Goal: Task Accomplishment & Management: Complete application form

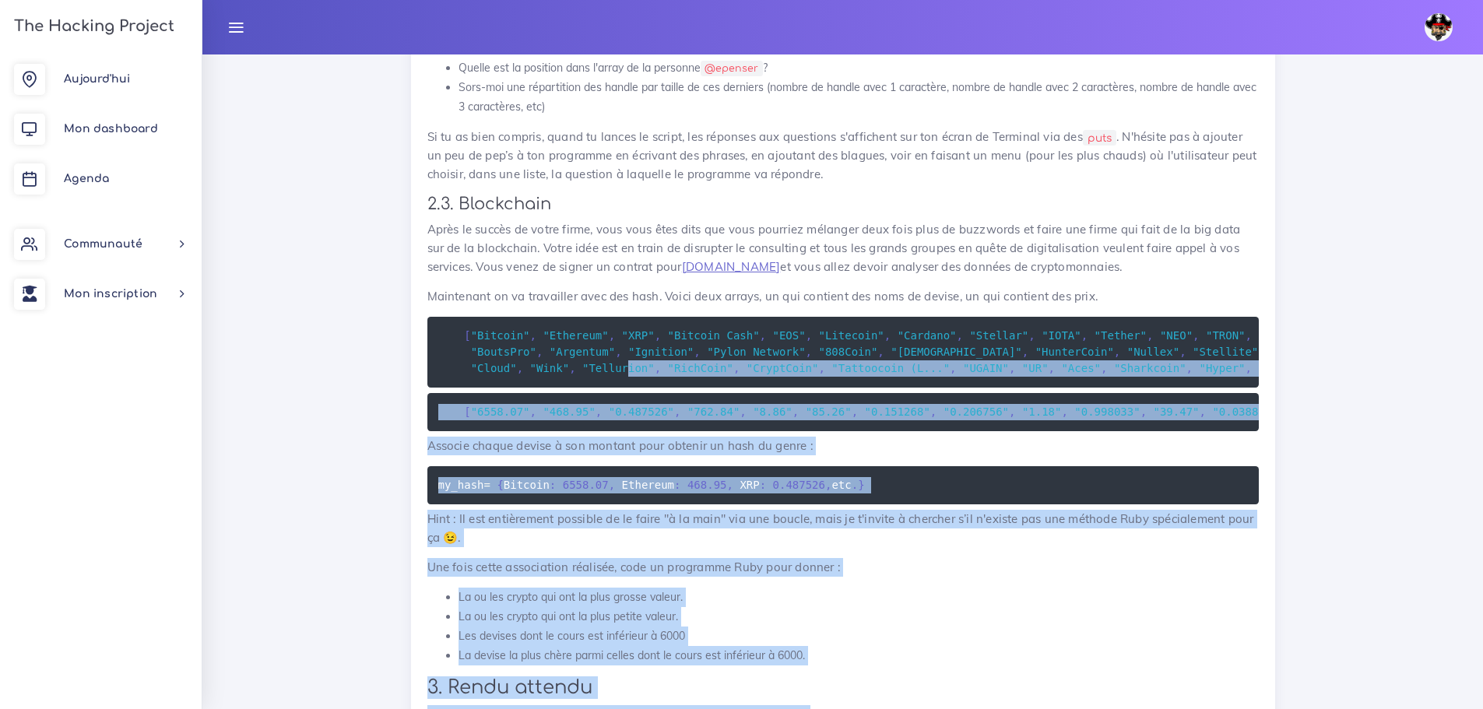
scroll to position [1558, 0]
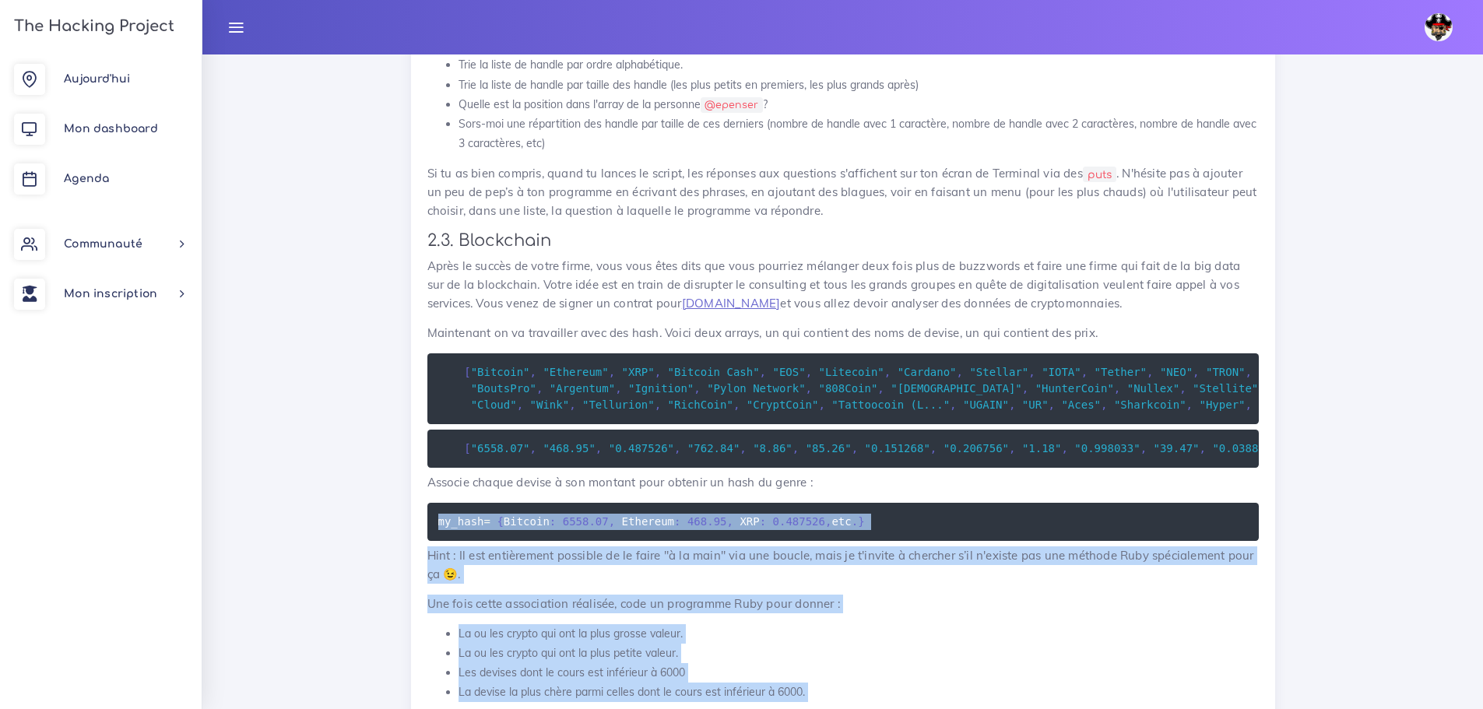
drag, startPoint x: 1055, startPoint y: 498, endPoint x: 427, endPoint y: 533, distance: 628.5
click at [427, 533] on div "Data scientist Tu vas effectuer le projet du jour : manipuler de la donnée 1. I…" at bounding box center [843, 73] width 832 height 1434
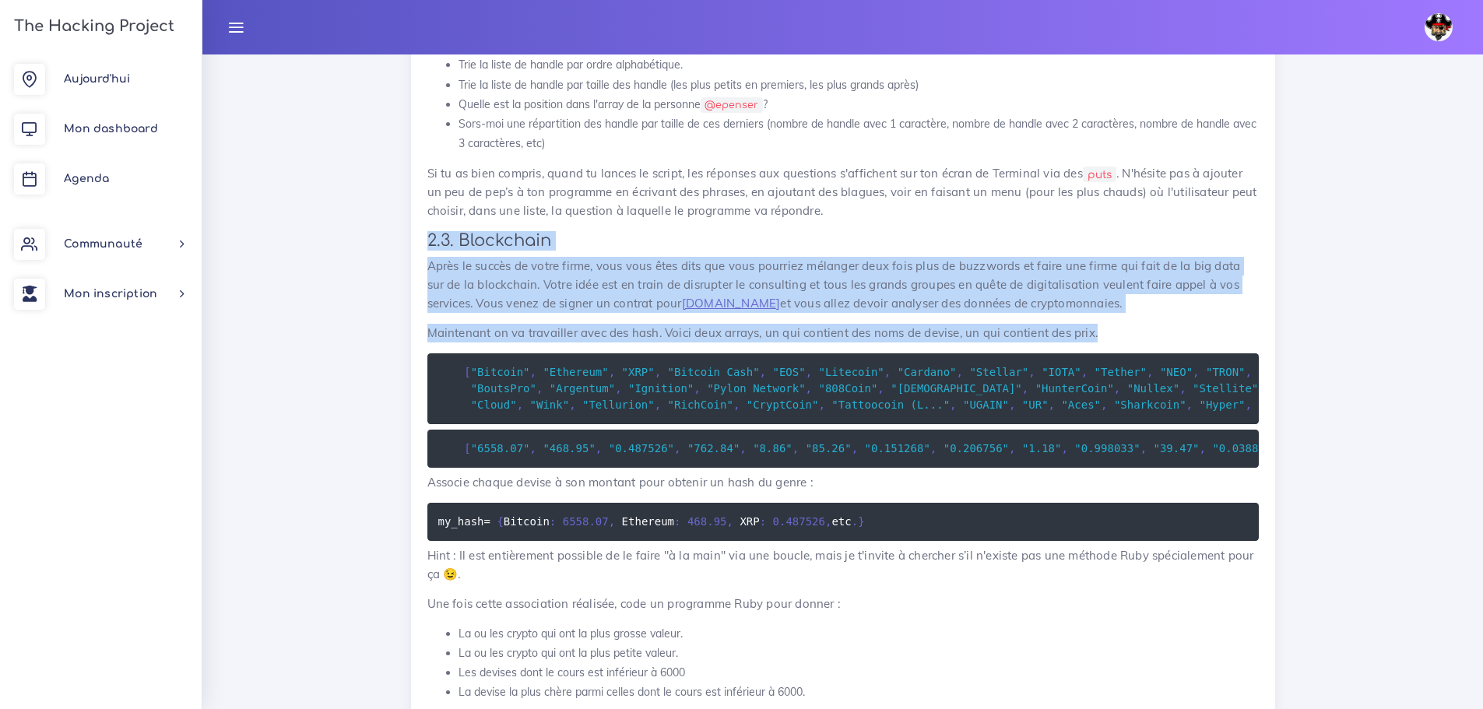
drag, startPoint x: 410, startPoint y: 253, endPoint x: 1122, endPoint y: 350, distance: 719.0
click at [1122, 350] on div "Projets : Data scientist Data scientist Tu vas effectuer le projet du jour : ma…" at bounding box center [843, 55] width 888 height 1565
copy div "2.3. Blockchain Après le succès de votre firme, vous vous êtes dits que vous po…"
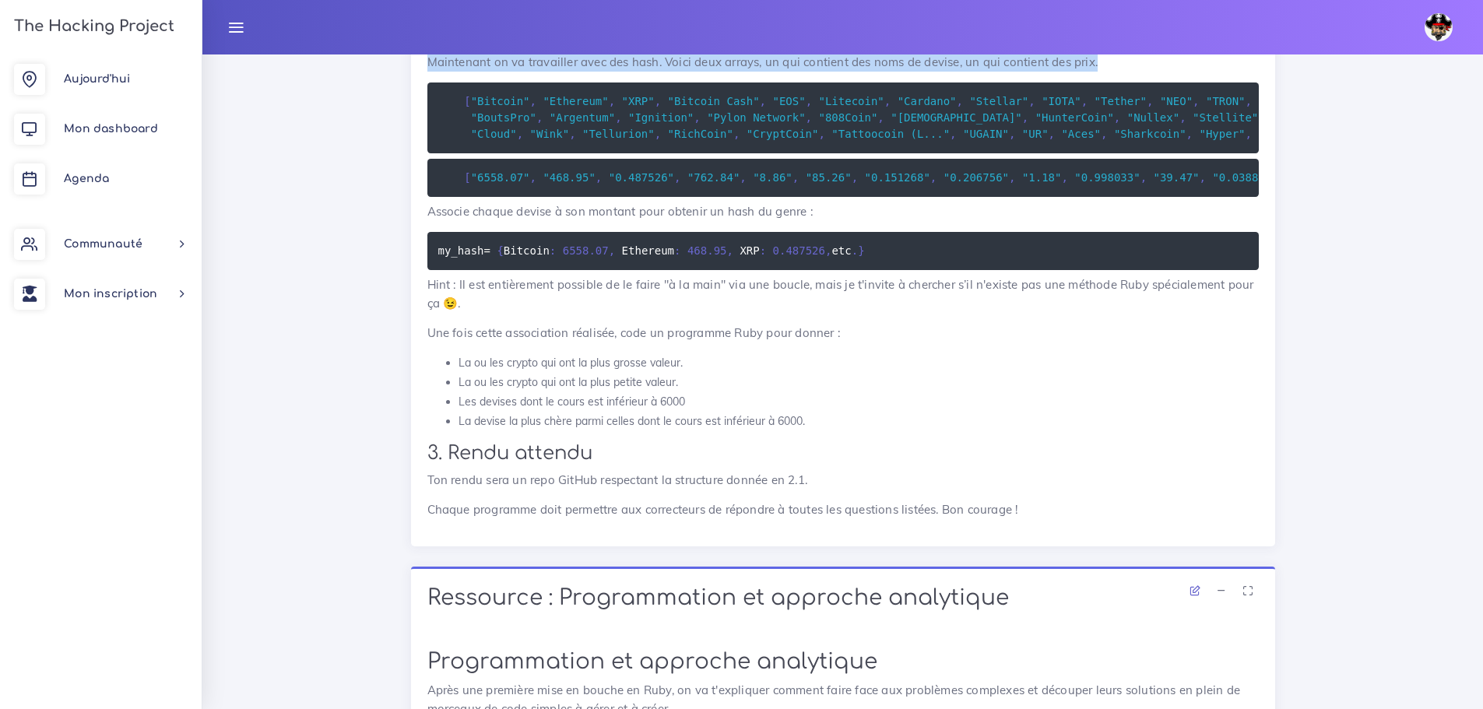
scroll to position [1947, 0]
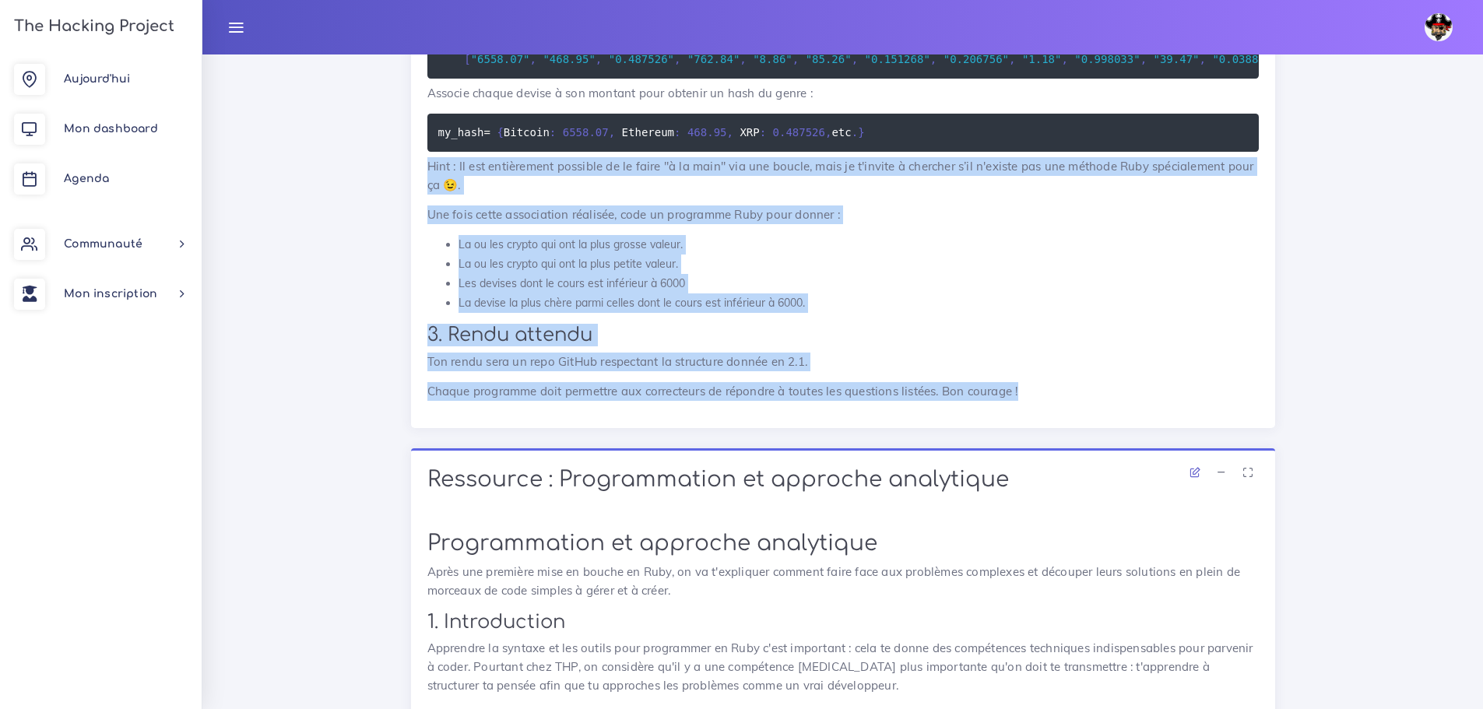
drag, startPoint x: 417, startPoint y: 193, endPoint x: 1087, endPoint y: 432, distance: 711.7
copy div "Hint : Il est entièrement possible de le faire "à la main" via une boucle, mais…"
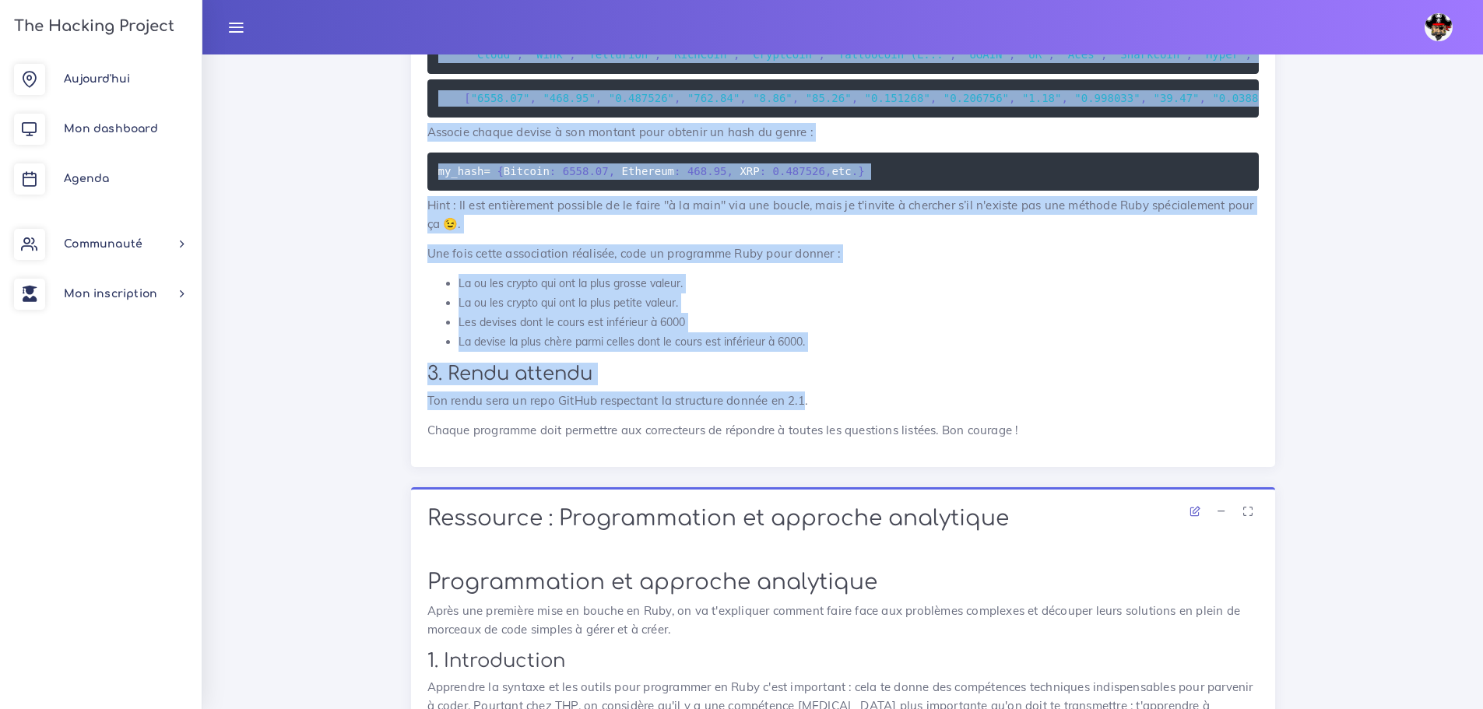
scroll to position [2025, 0]
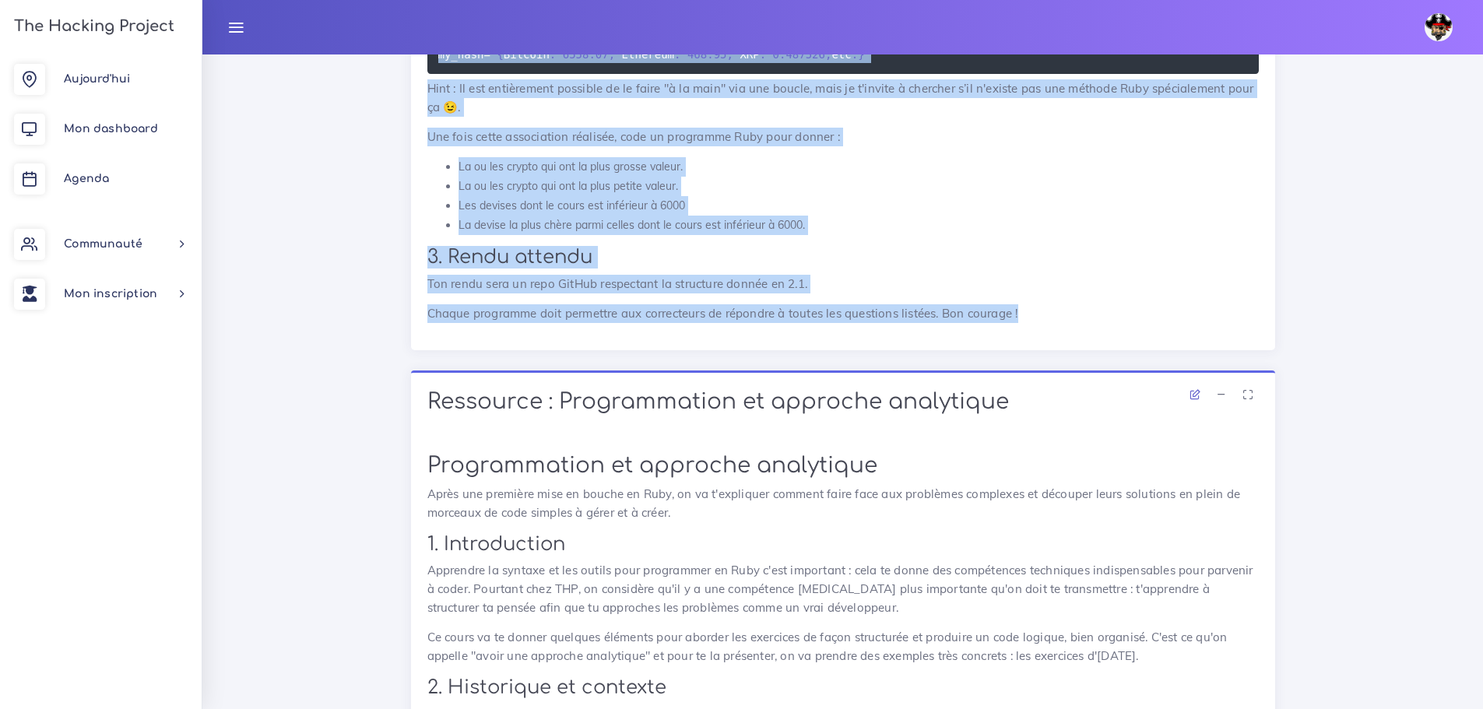
drag, startPoint x: 423, startPoint y: 250, endPoint x: 1038, endPoint y: 337, distance: 621.2
copy div "9. Lo ipsumd 9.0. Si ametcon Adip elit se doei TemPor inci utlabo et dolor ma a…"
click at [588, 294] on p "Ton rendu sera un repo GitHub respectant la structure donnée en 2.1." at bounding box center [843, 284] width 832 height 19
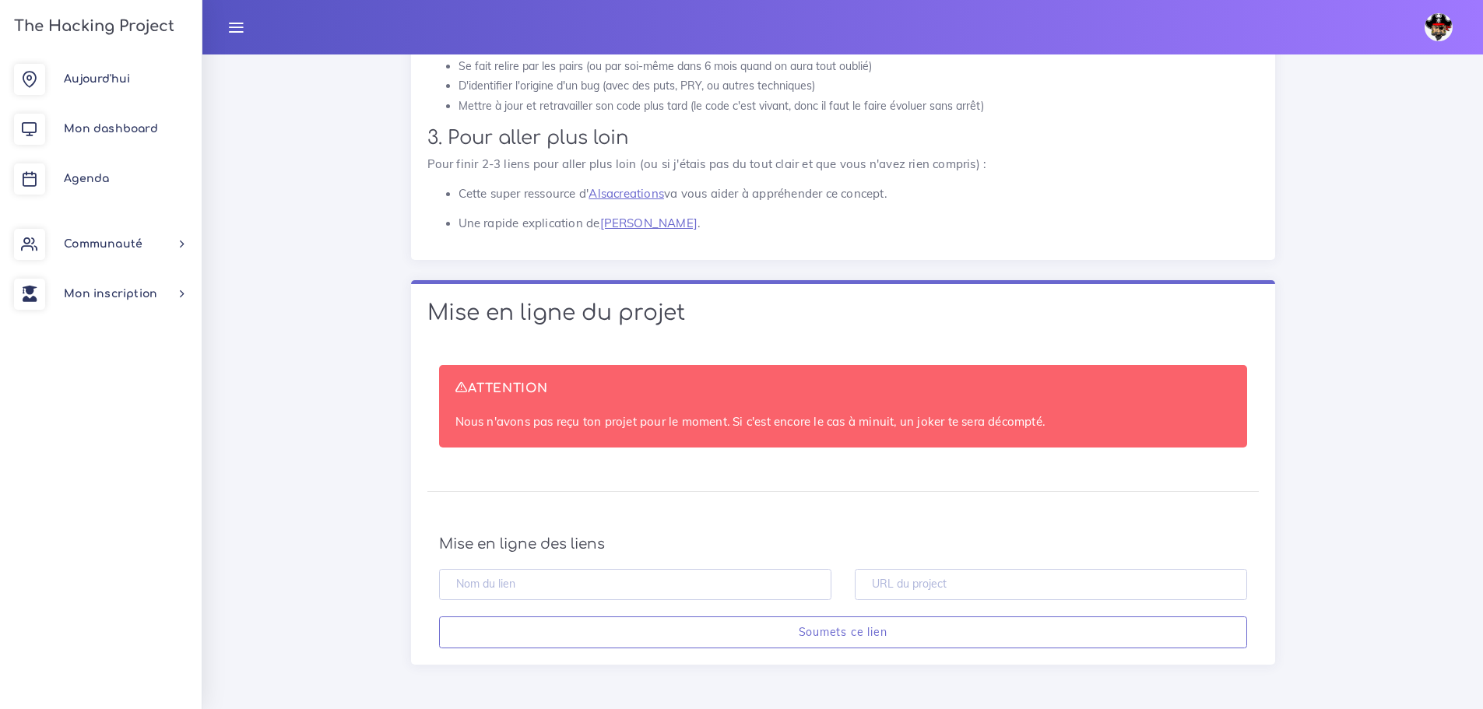
scroll to position [13128, 0]
click at [1127, 589] on input "text" at bounding box center [1051, 585] width 392 height 32
paste input "[URL][DOMAIN_NAME]"
type input "[URL][DOMAIN_NAME]"
click at [693, 581] on input "text" at bounding box center [635, 585] width 392 height 32
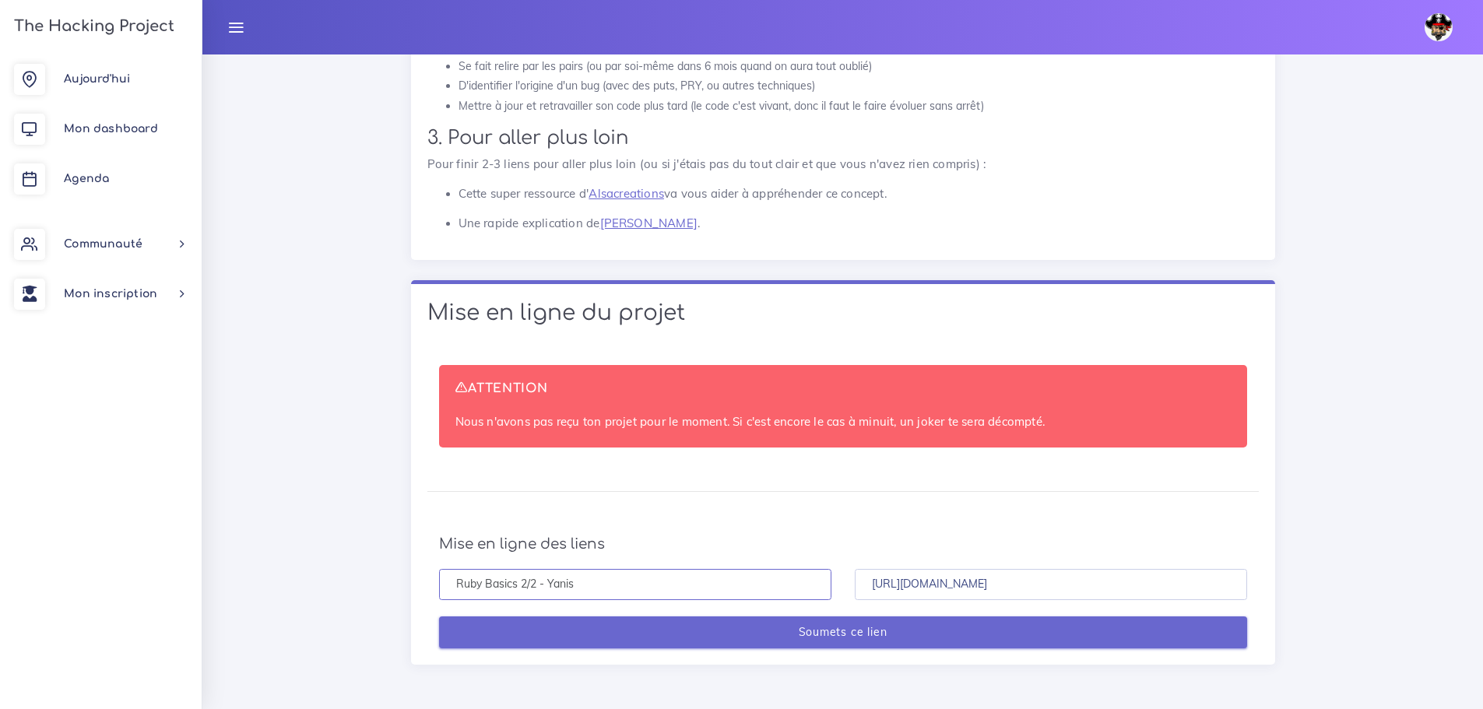
type input "Ruby Basics 2/2 - Yanis"
click at [791, 641] on input "Soumets ce lien" at bounding box center [843, 633] width 808 height 32
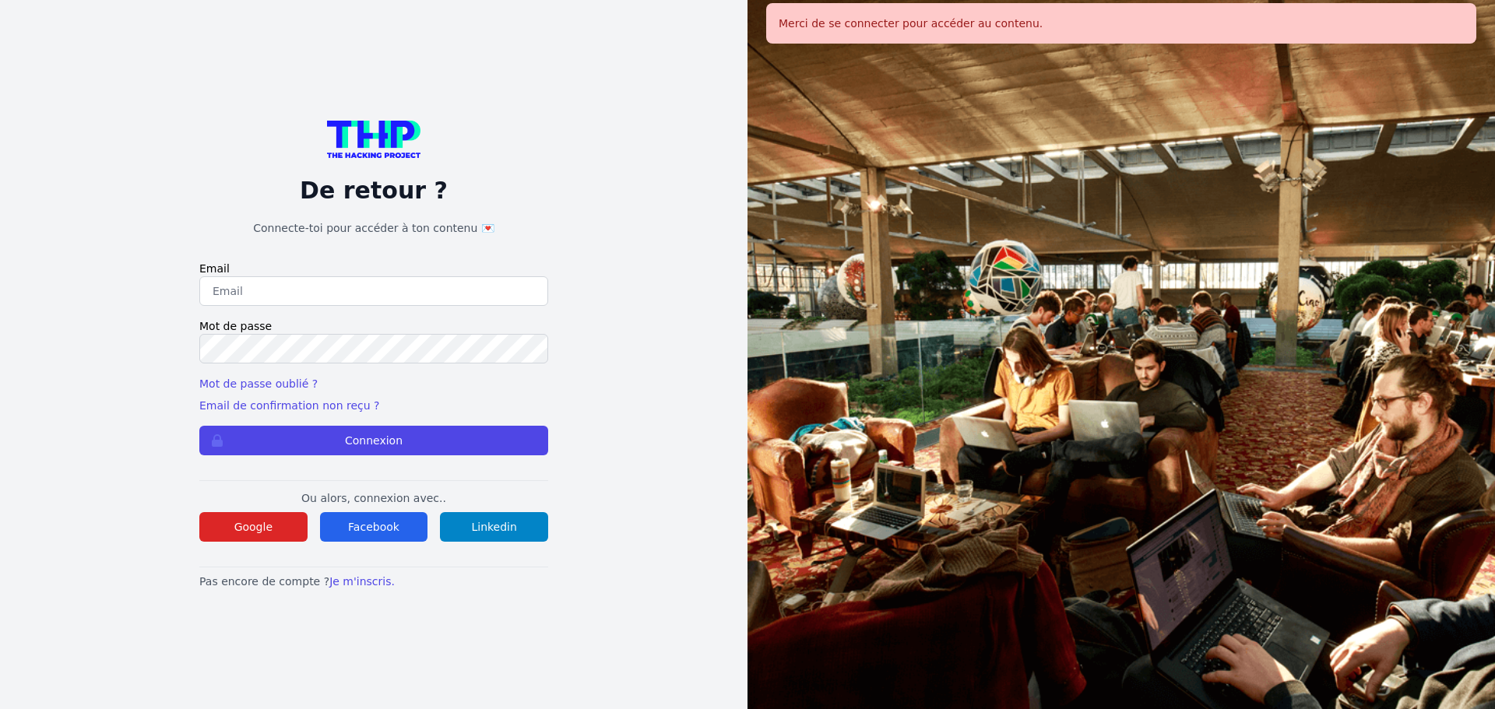
click at [280, 542] on div "De retour ? Connecte-toi pour accéder à ton contenu 💌 Email Mot de passe Mot de…" at bounding box center [373, 355] width 349 height 469
click at [280, 536] on button "Google" at bounding box center [253, 527] width 108 height 30
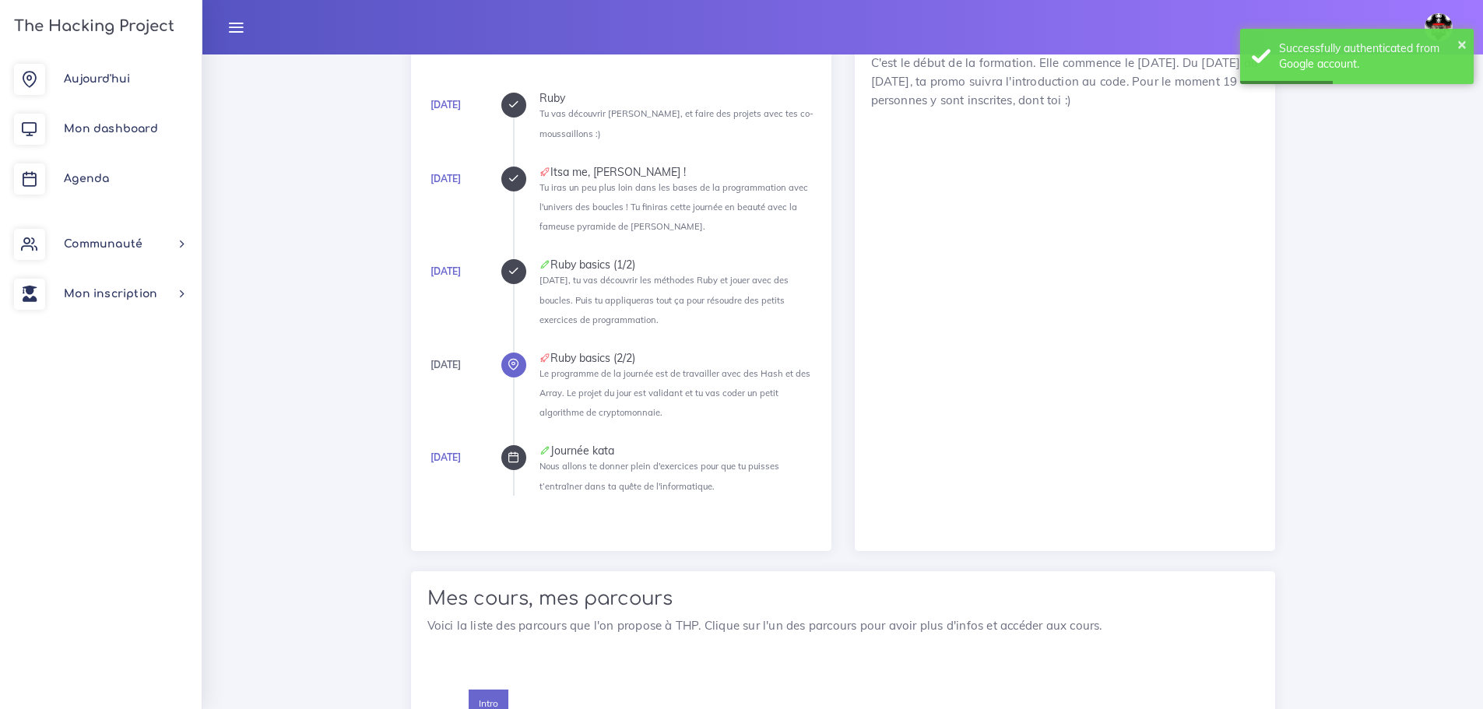
scroll to position [1420, 0]
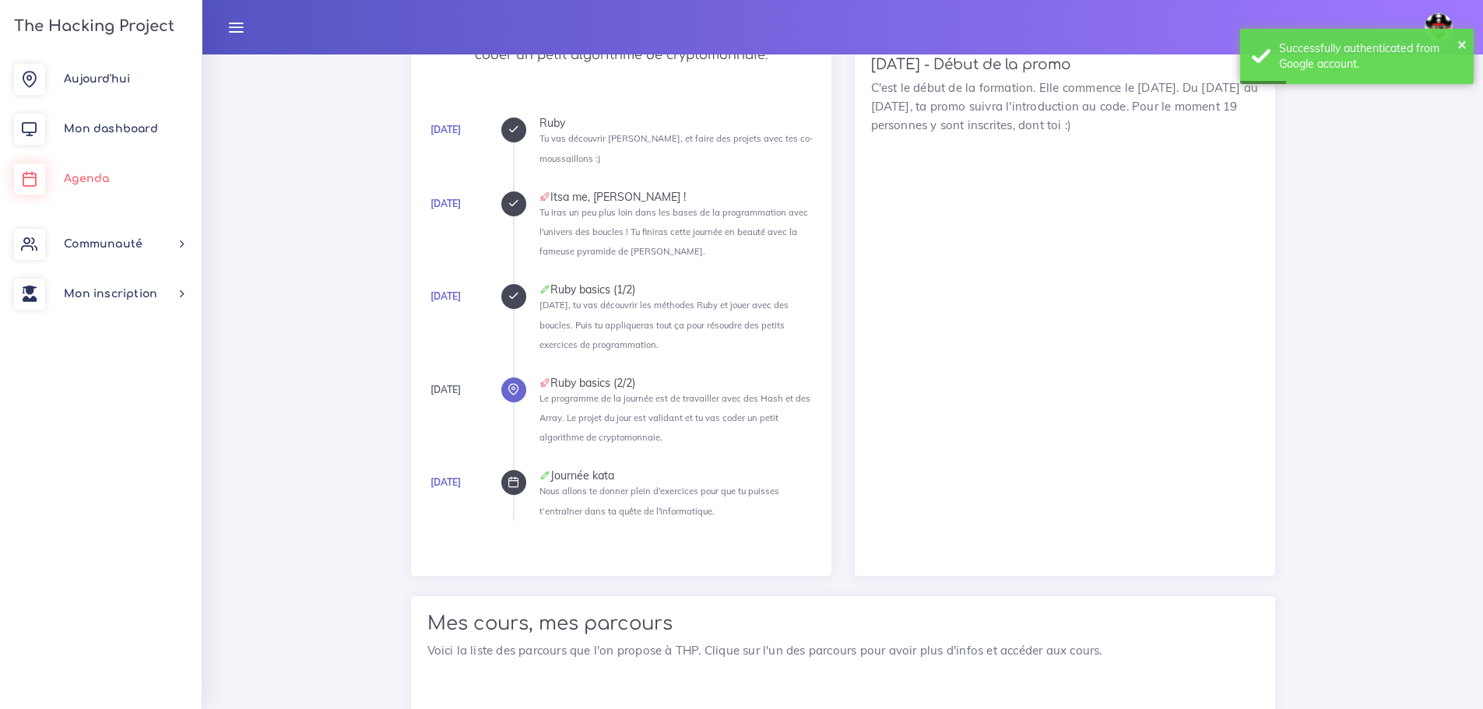
click at [47, 179] on link "Agenda" at bounding box center [101, 179] width 202 height 50
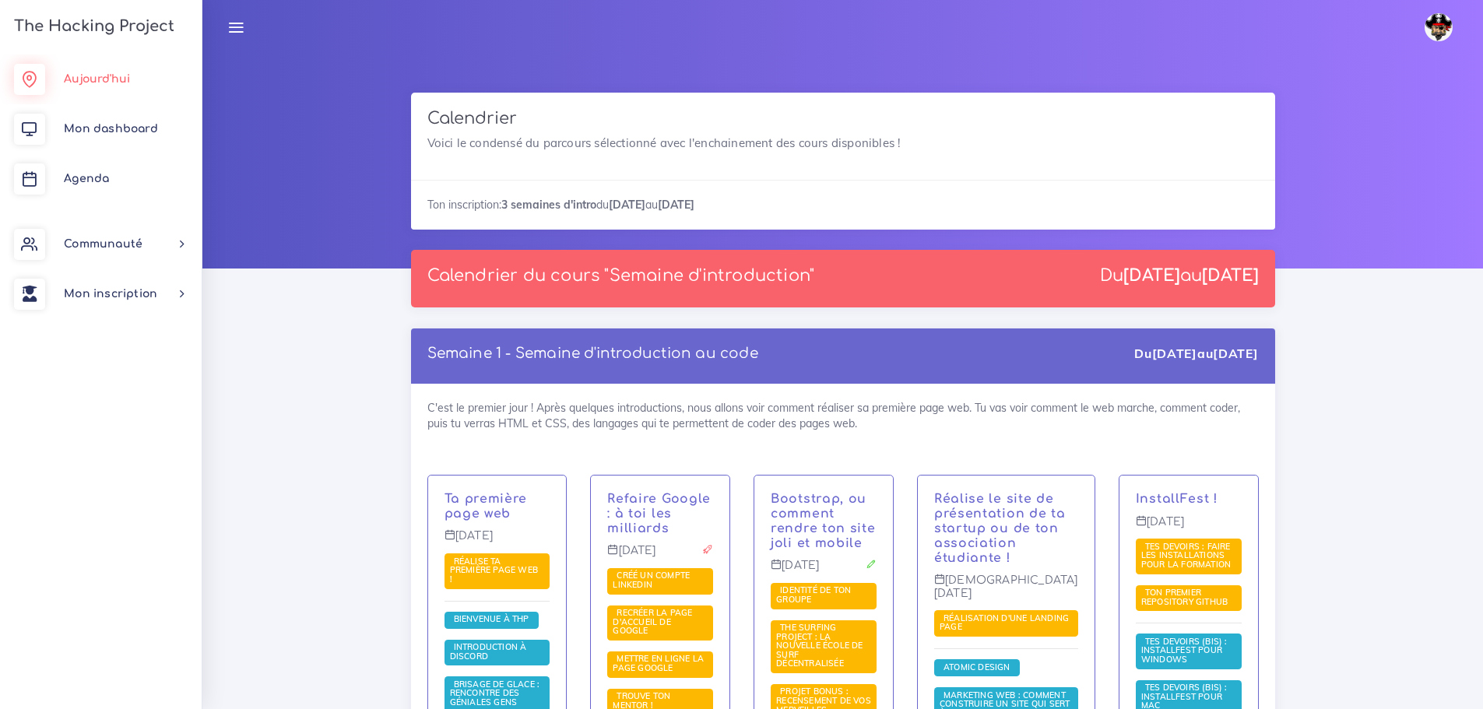
click at [135, 87] on link "Aujourd'hui" at bounding box center [101, 80] width 202 height 50
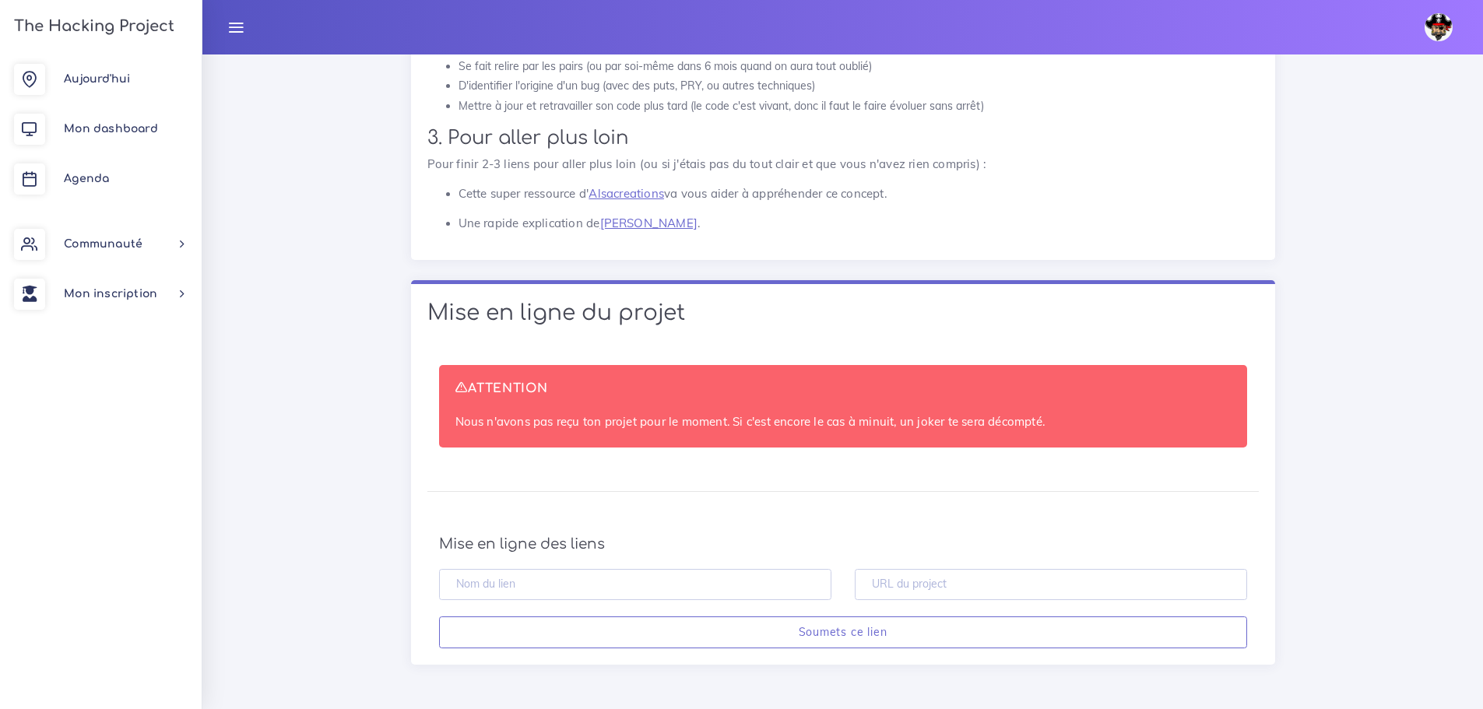
scroll to position [13128, 0]
click at [957, 602] on div at bounding box center [1051, 593] width 416 height 48
click at [957, 589] on input "text" at bounding box center [1051, 585] width 392 height 32
paste input "https://github.com/Madzy27-Ys/THP-W2-D4-RubyBasics2-2"
type input "[URL][DOMAIN_NAME]"
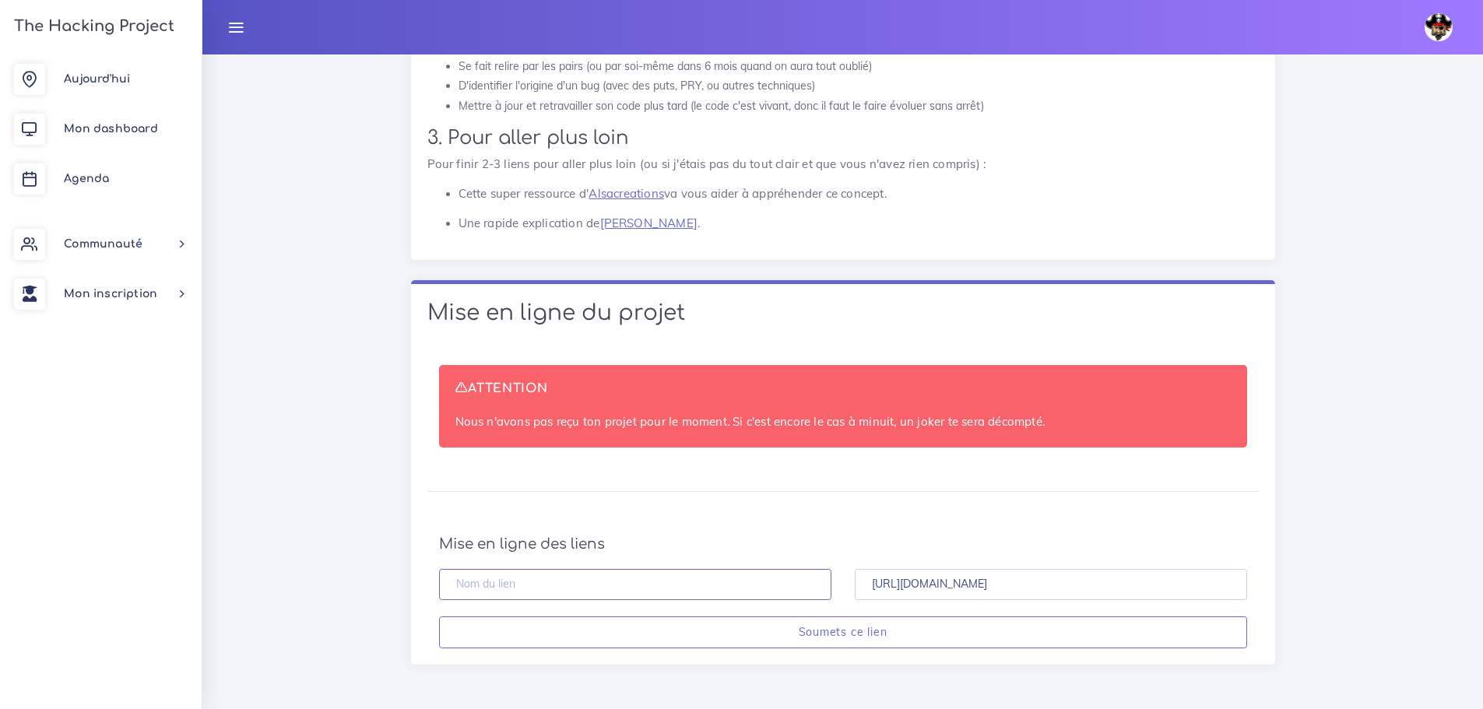
click at [680, 592] on input "text" at bounding box center [635, 585] width 392 height 32
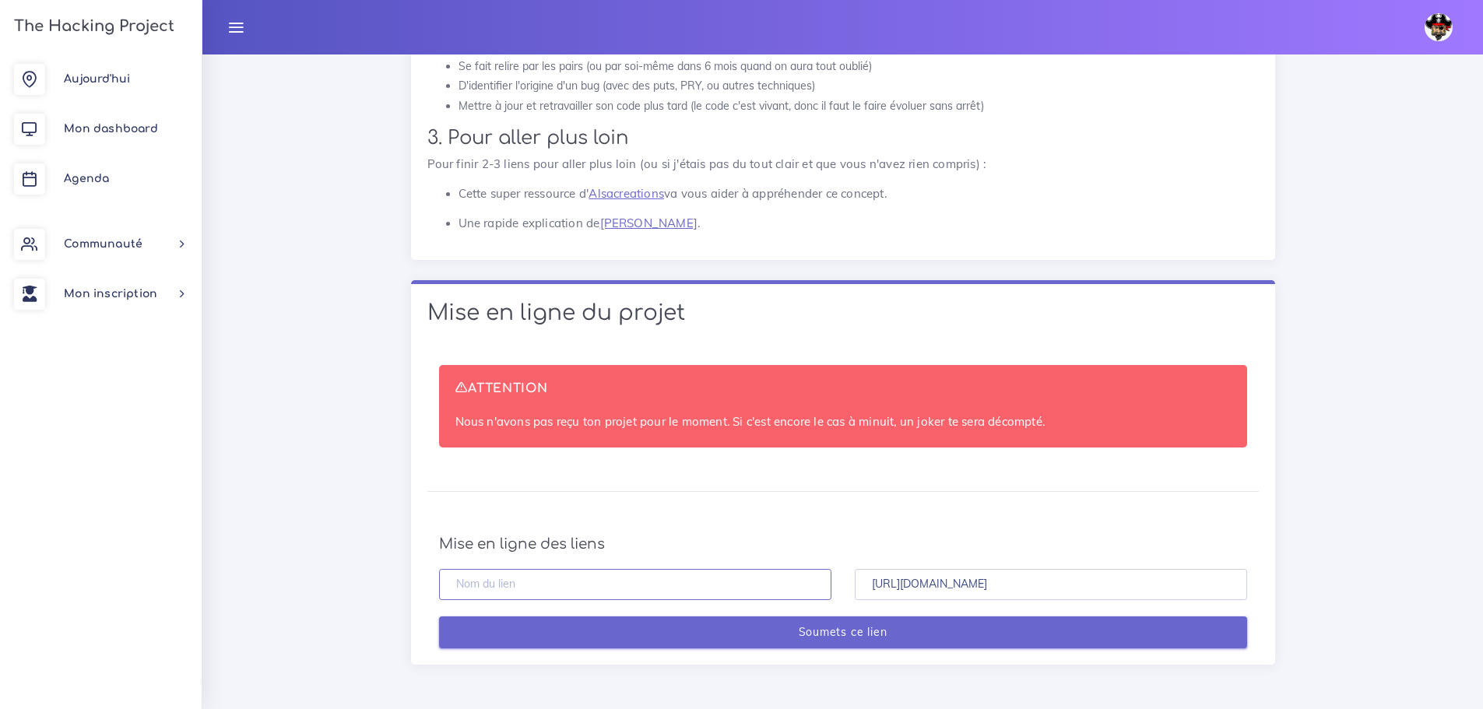
type input "Ruby Basics 2/2 - Yanis"
click at [673, 621] on input "Soumets ce lien" at bounding box center [843, 633] width 808 height 32
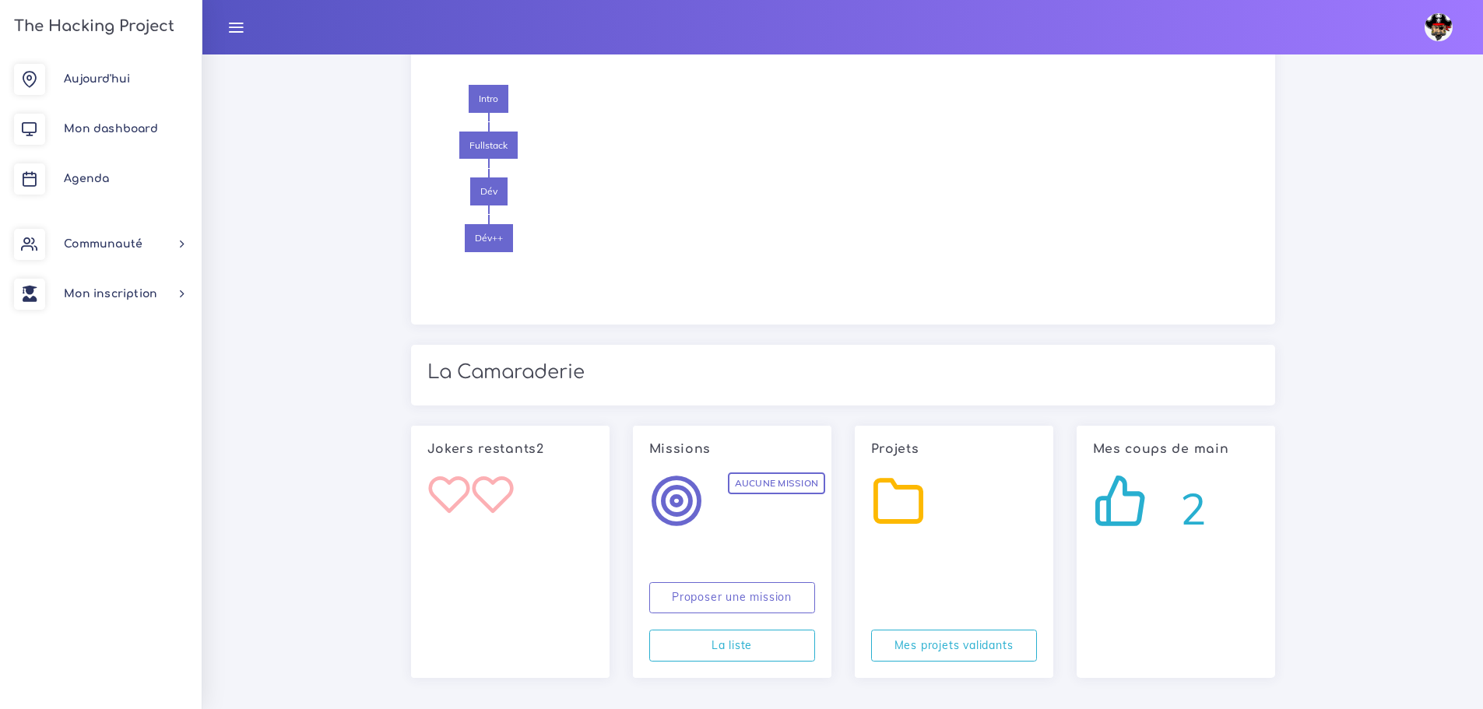
scroll to position [2133, 0]
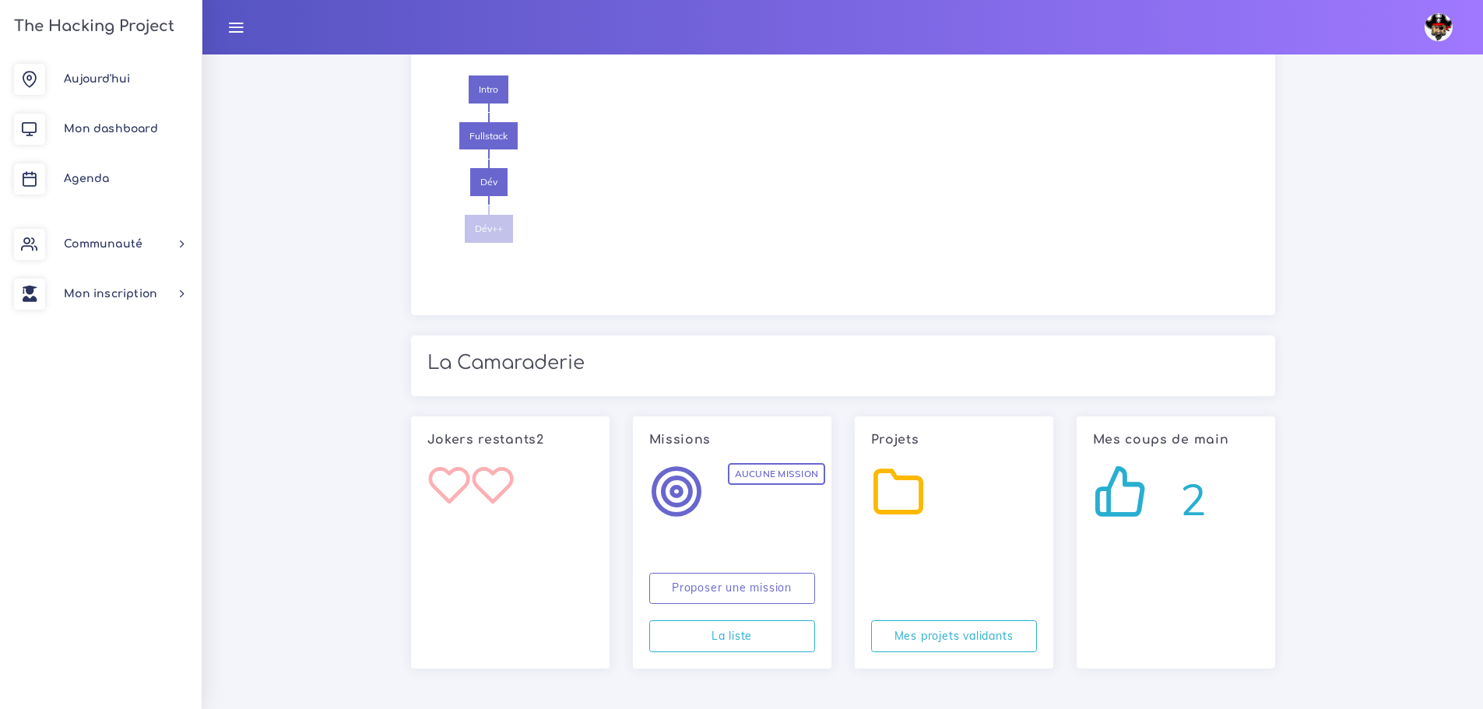
click at [490, 225] on span "Dév++" at bounding box center [489, 229] width 48 height 28
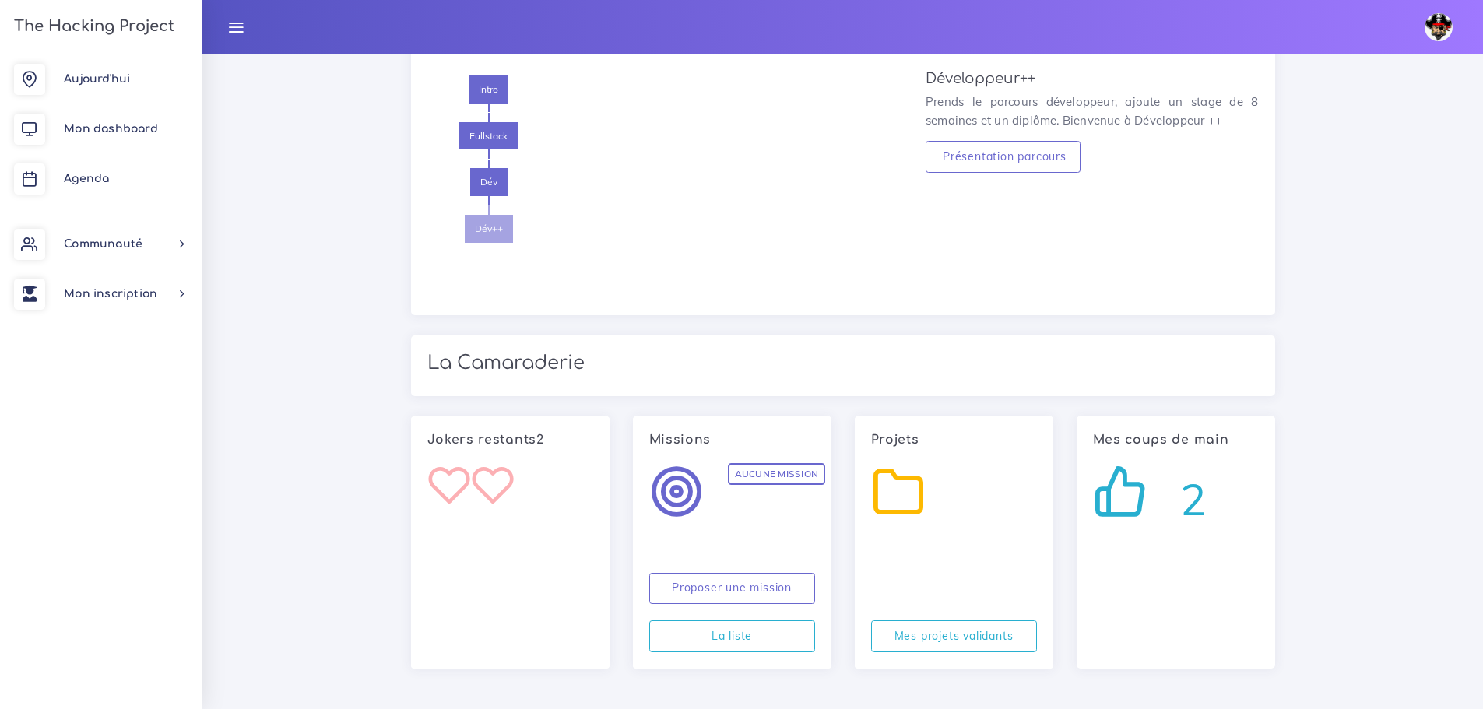
click at [1183, 503] on span "2" at bounding box center [1193, 499] width 26 height 63
